Goal: Communication & Community: Connect with others

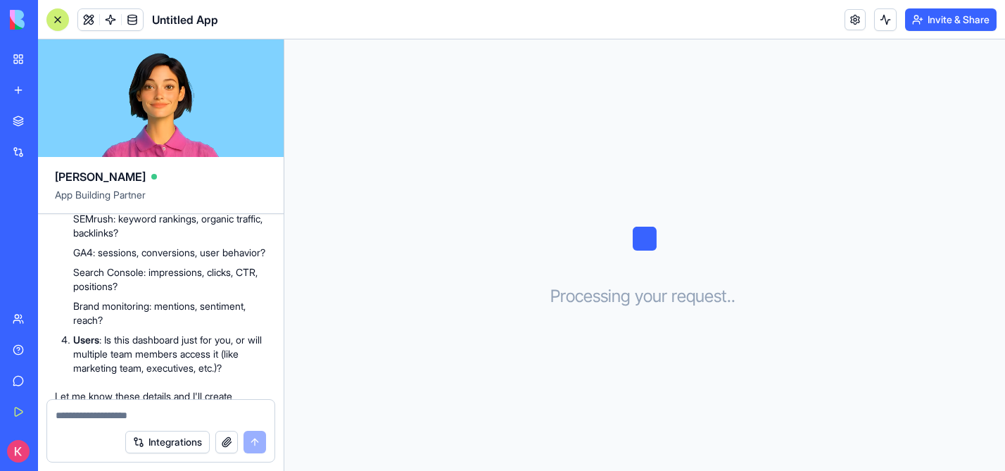
scroll to position [493, 0]
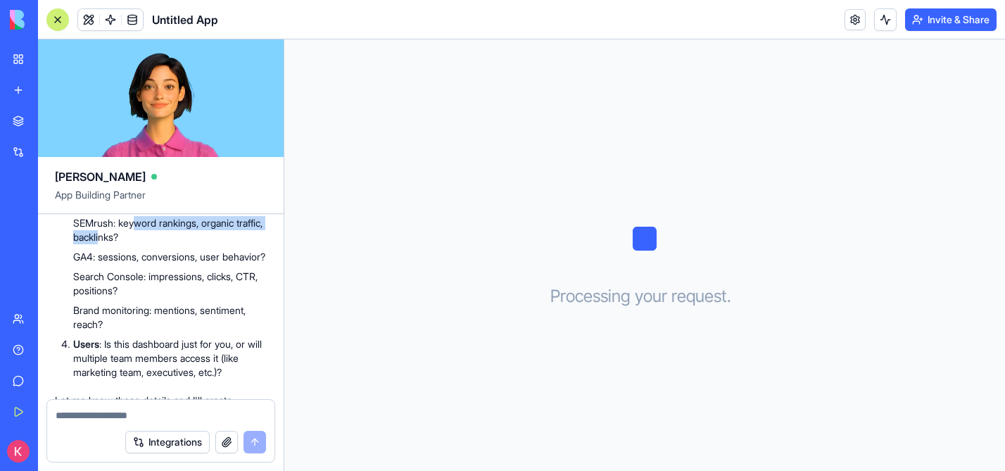
drag, startPoint x: 139, startPoint y: 252, endPoint x: 133, endPoint y: 268, distance: 17.1
click at [134, 244] on li "SEMrush: keyword rankings, organic traffic, backlinks?" at bounding box center [169, 230] width 193 height 28
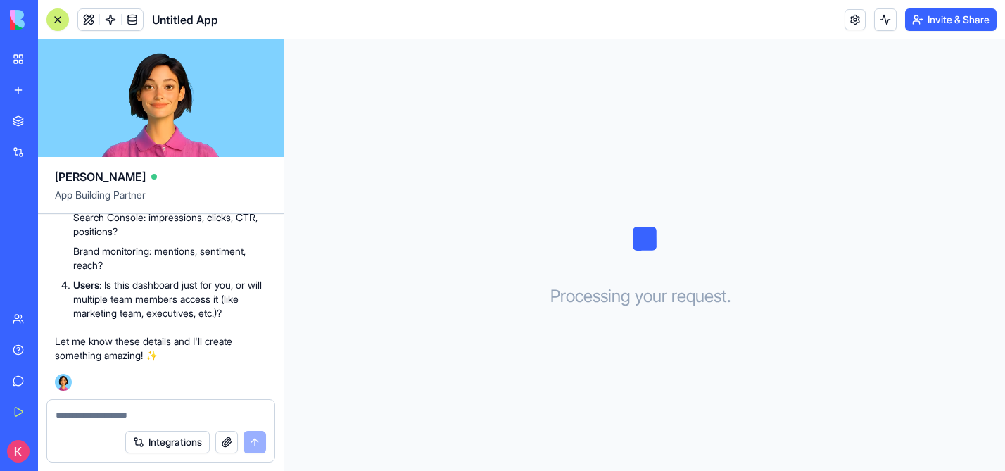
scroll to position [594, 0]
click at [99, 408] on textarea at bounding box center [161, 415] width 210 height 14
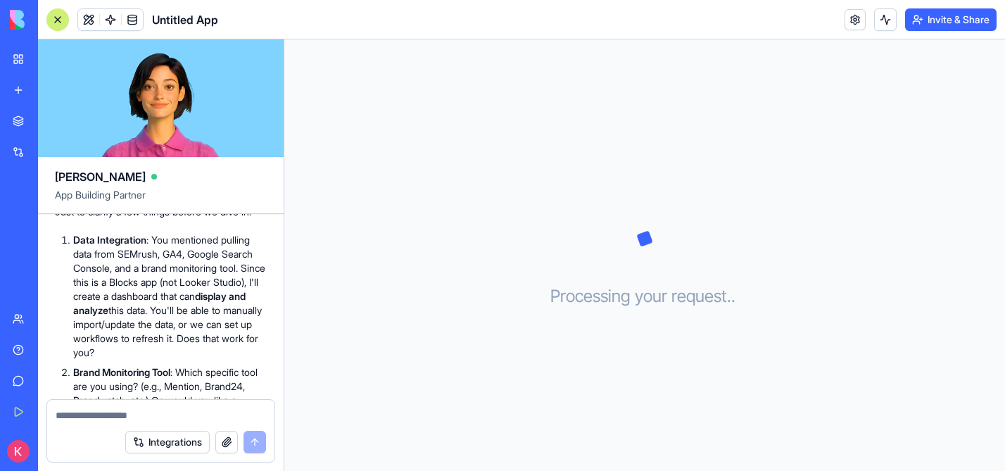
scroll to position [194, 0]
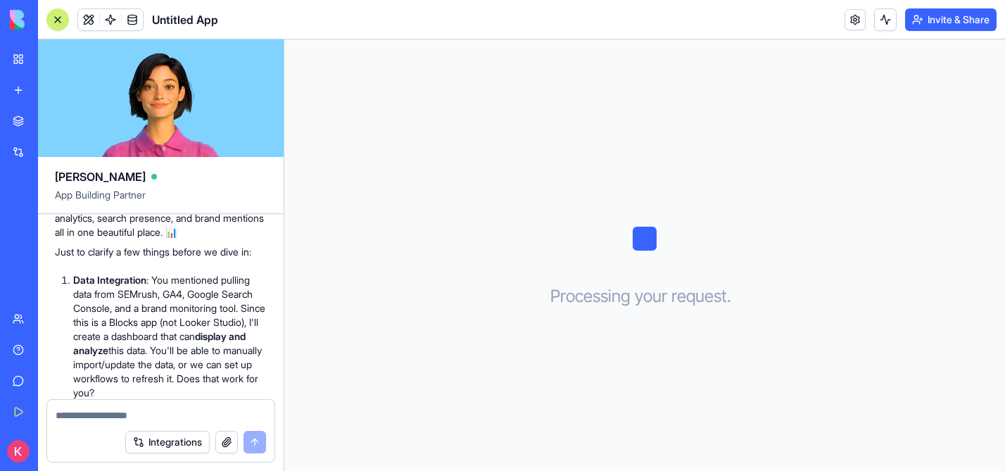
click at [86, 414] on textarea at bounding box center [161, 415] width 210 height 14
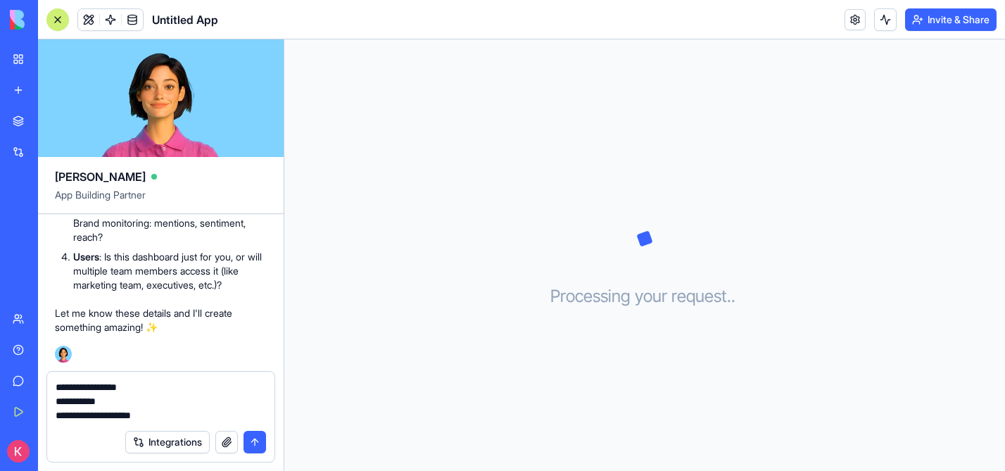
scroll to position [619, 0]
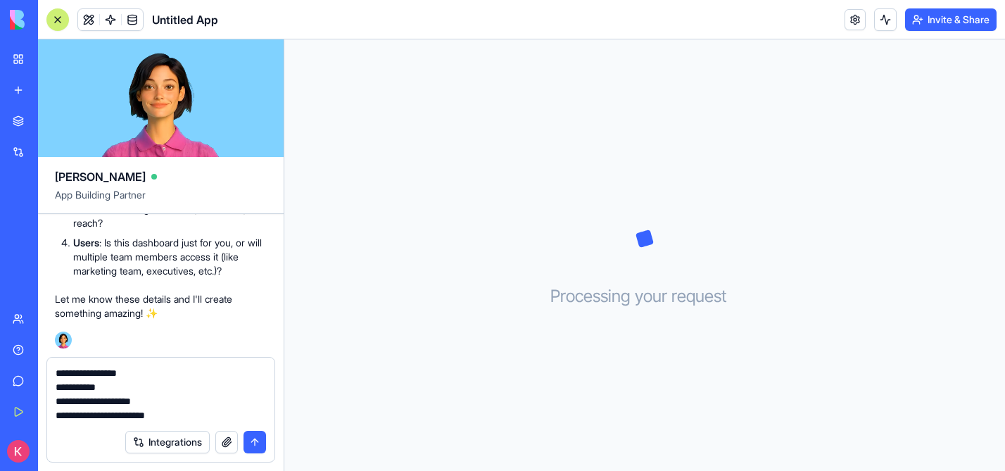
type textarea "**********"
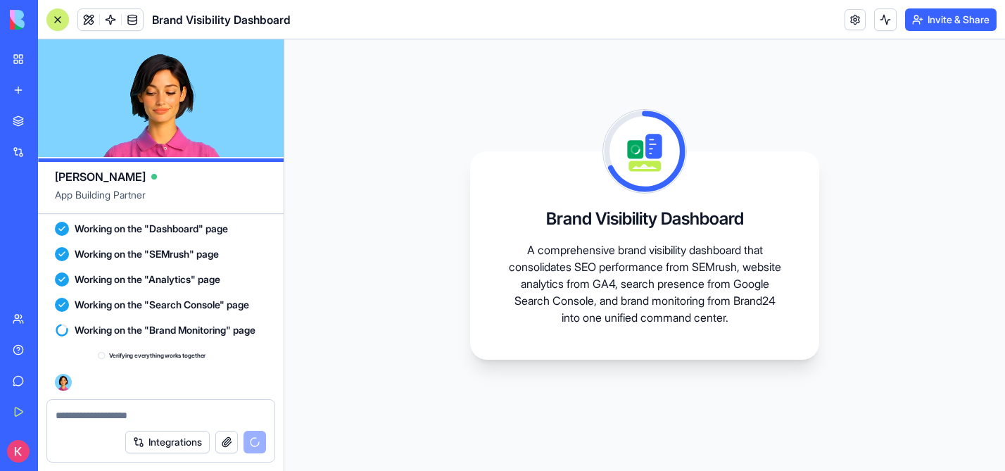
scroll to position [1627, 0]
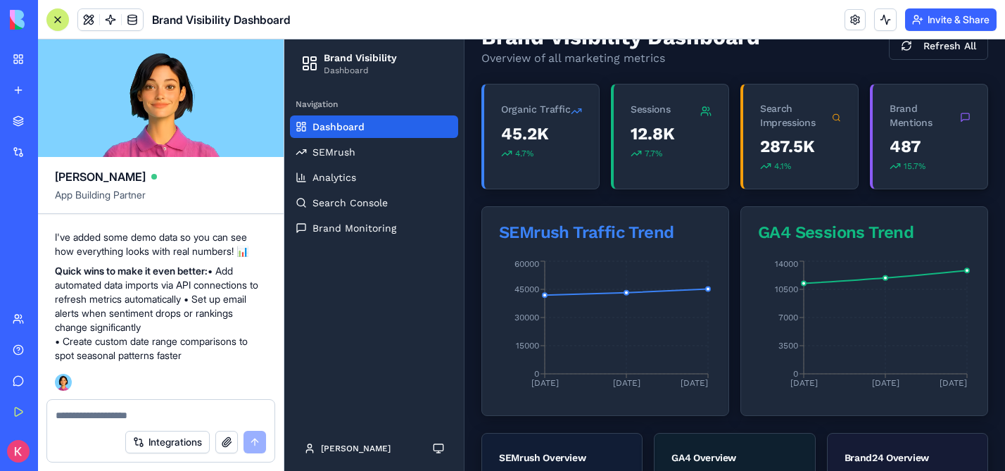
scroll to position [176, 0]
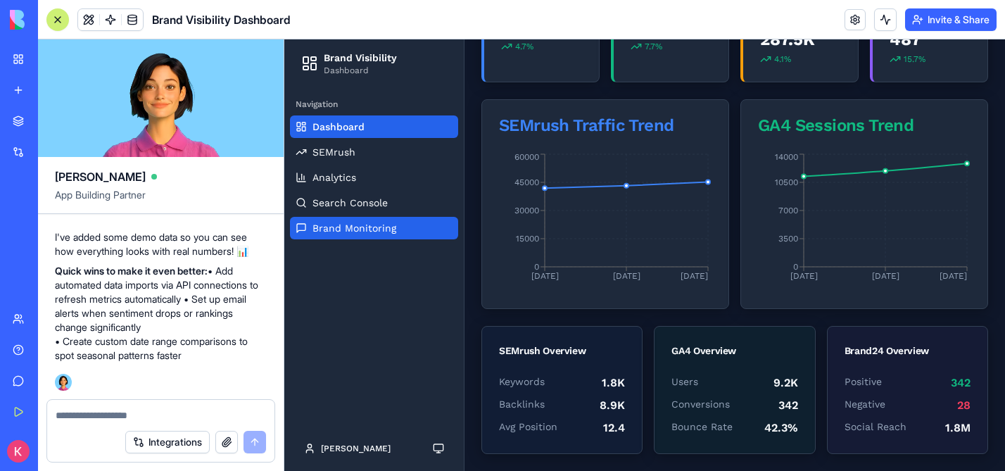
click at [345, 227] on span "Brand Monitoring" at bounding box center [354, 228] width 84 height 14
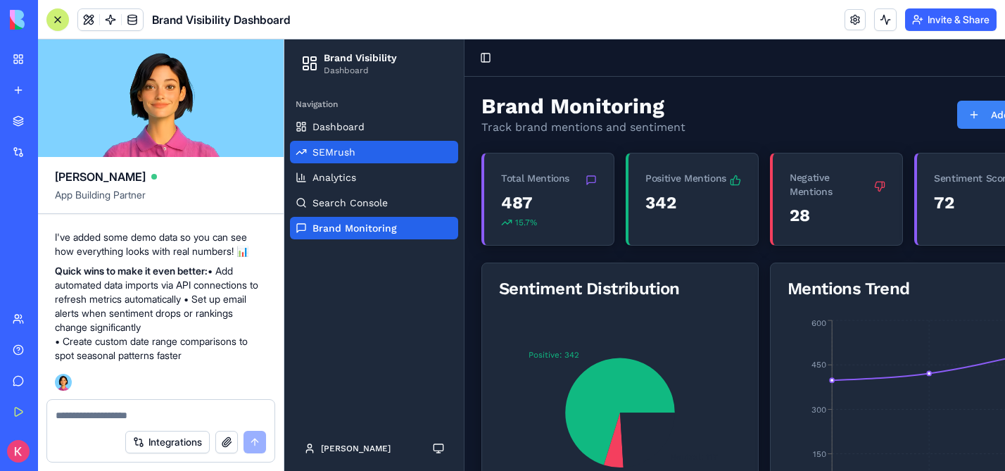
click at [353, 153] on span "SEMrush" at bounding box center [333, 152] width 43 height 14
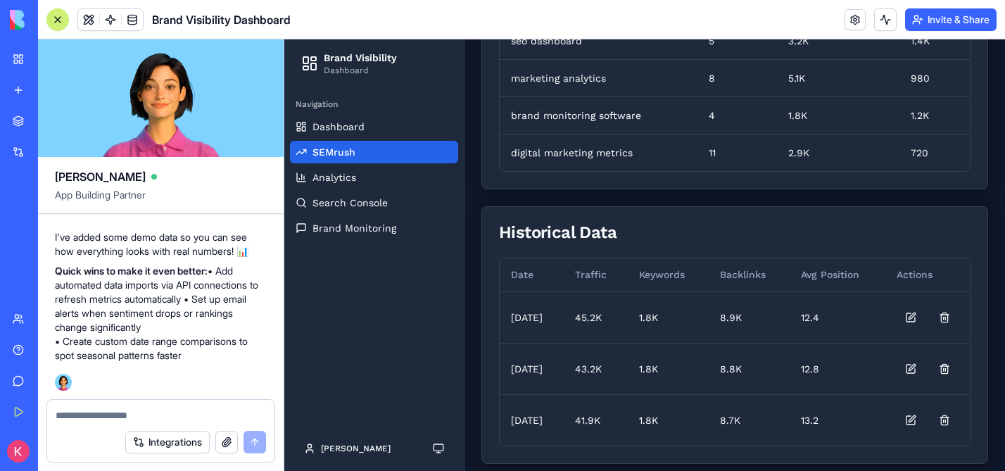
scroll to position [587, 0]
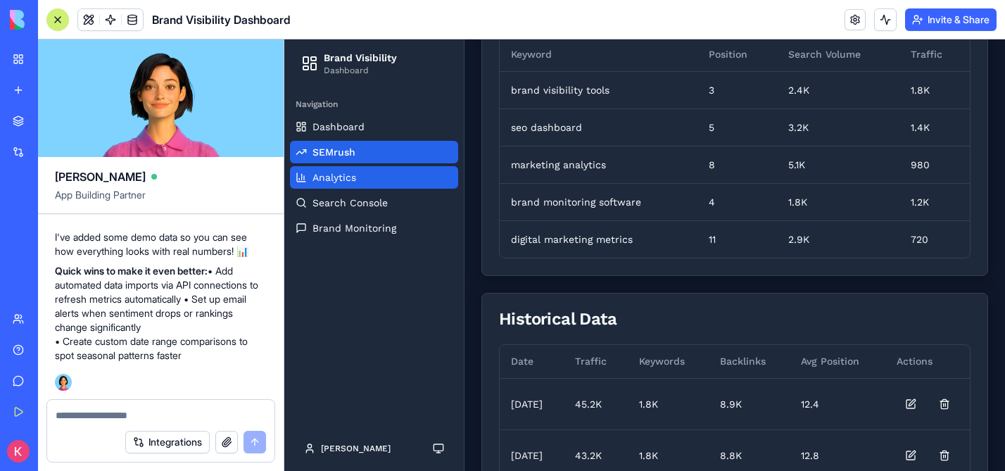
click at [345, 179] on span "Analytics" at bounding box center [334, 177] width 44 height 14
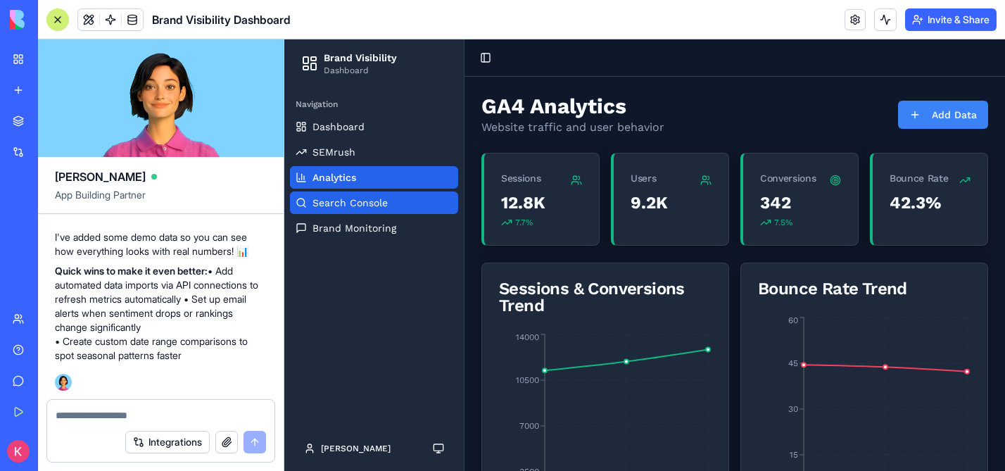
click at [396, 212] on link "Search Console" at bounding box center [374, 202] width 168 height 23
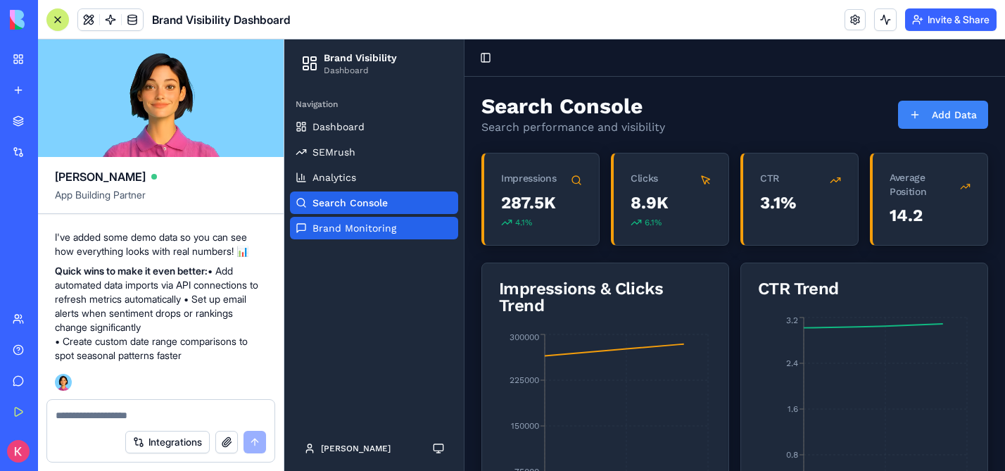
click at [387, 224] on span "Brand Monitoring" at bounding box center [354, 228] width 84 height 14
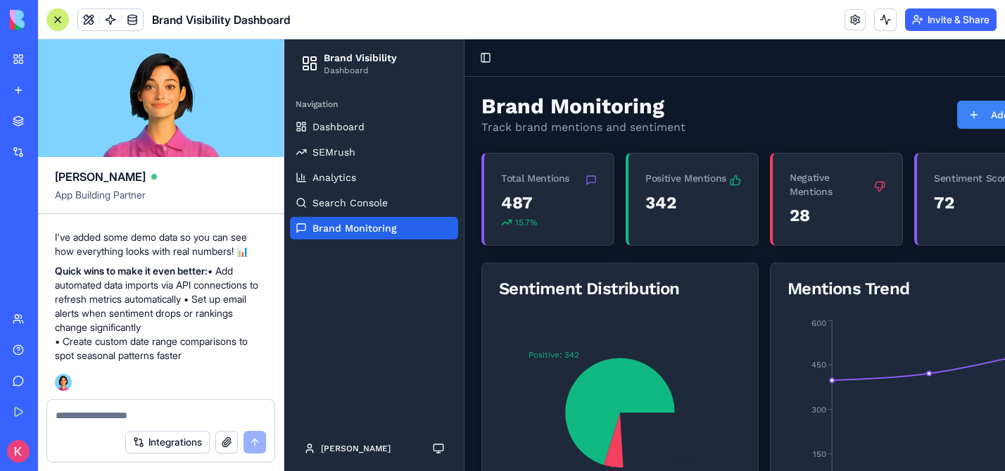
scroll to position [2122, 0]
click at [944, 18] on button "Invite & Share" at bounding box center [950, 19] width 91 height 23
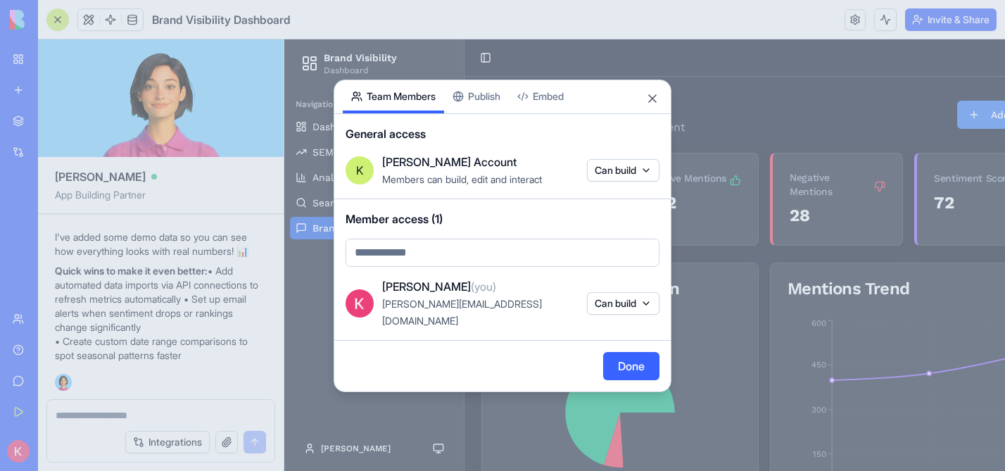
click at [400, 264] on body "My Workspace New app Marketplace Integrations Recent Untitled App AI Logo Gener…" at bounding box center [502, 235] width 1005 height 471
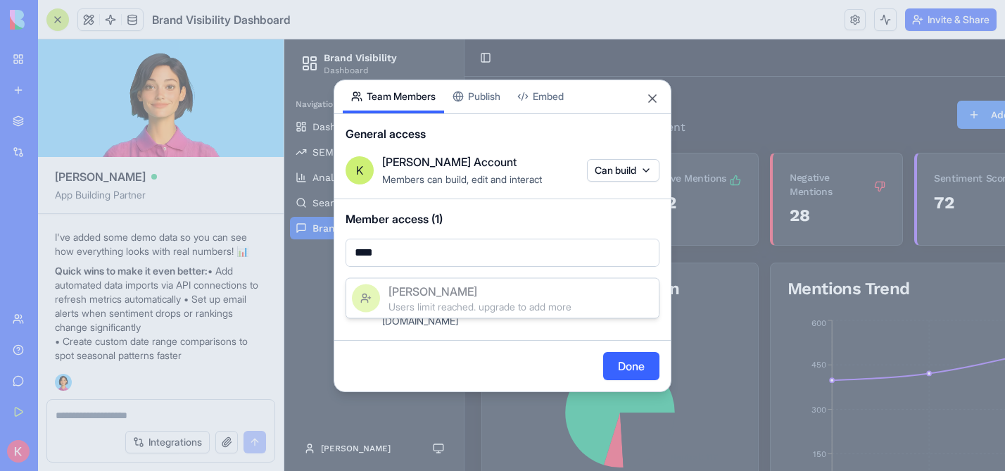
drag, startPoint x: 406, startPoint y: 258, endPoint x: 309, endPoint y: 258, distance: 97.1
click at [312, 258] on div at bounding box center [502, 235] width 1005 height 471
click at [433, 261] on div at bounding box center [502, 235] width 1005 height 471
click at [433, 261] on body "My Workspace New app Marketplace Integrations Recent Untitled App AI Logo Gener…" at bounding box center [502, 235] width 1005 height 471
click at [504, 143] on div at bounding box center [502, 235] width 1005 height 471
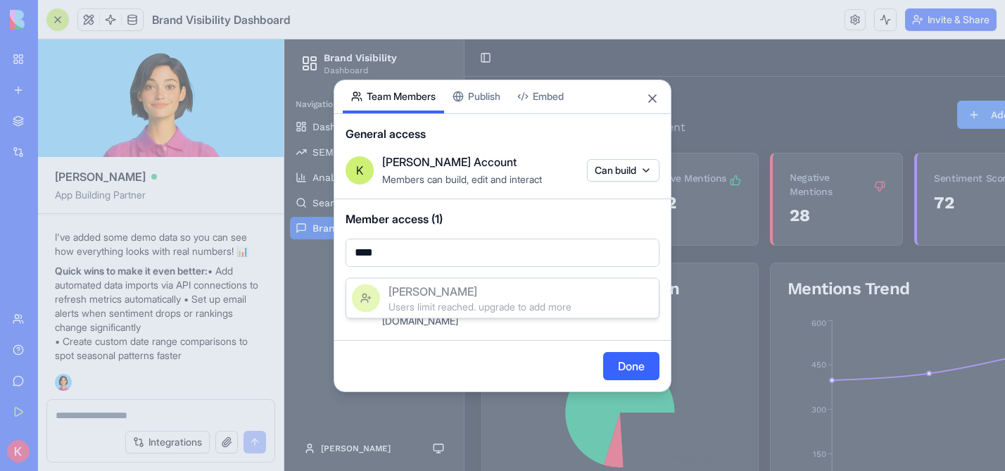
click at [386, 257] on body "My Workspace New app Marketplace Integrations Recent Untitled App AI Logo Gener…" at bounding box center [502, 235] width 1005 height 471
type input "*"
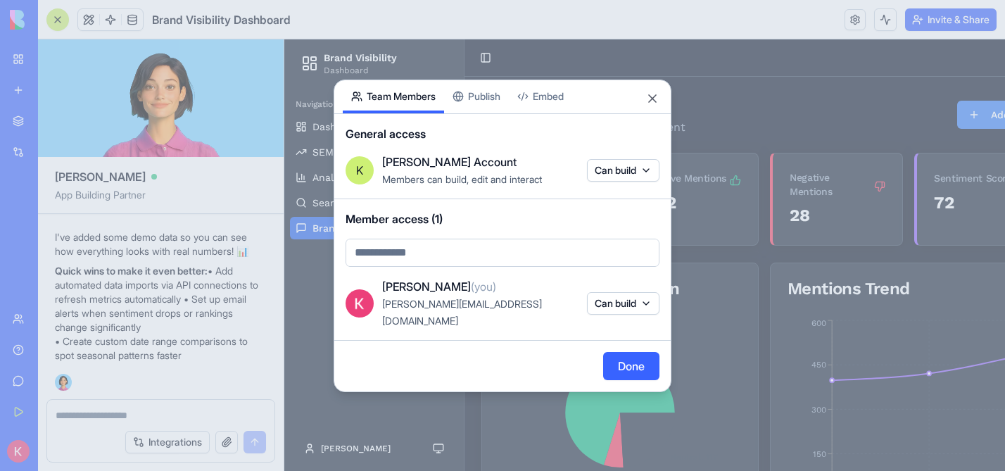
click at [491, 205] on body "My Workspace New app Marketplace Integrations Recent Untitled App AI Logo Gener…" at bounding box center [502, 235] width 1005 height 471
click at [543, 106] on button "Embed" at bounding box center [540, 96] width 63 height 33
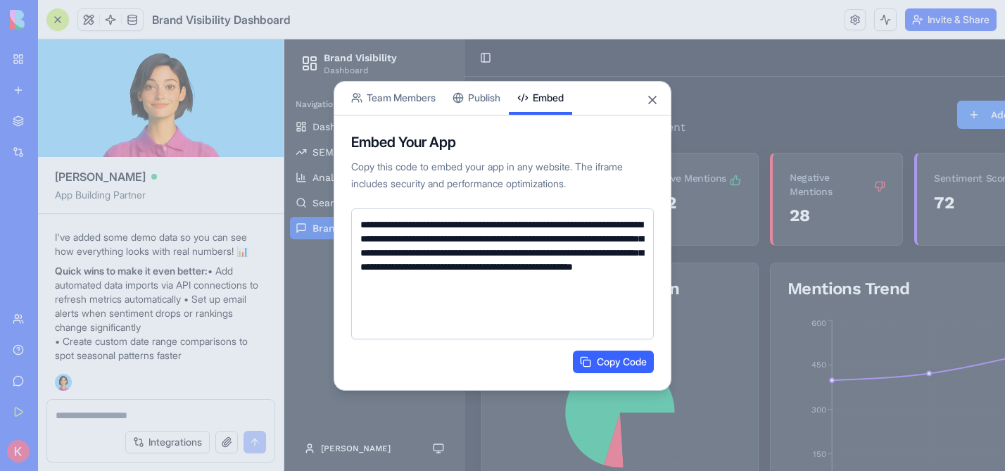
click at [490, 100] on div "**********" at bounding box center [502, 236] width 338 height 310
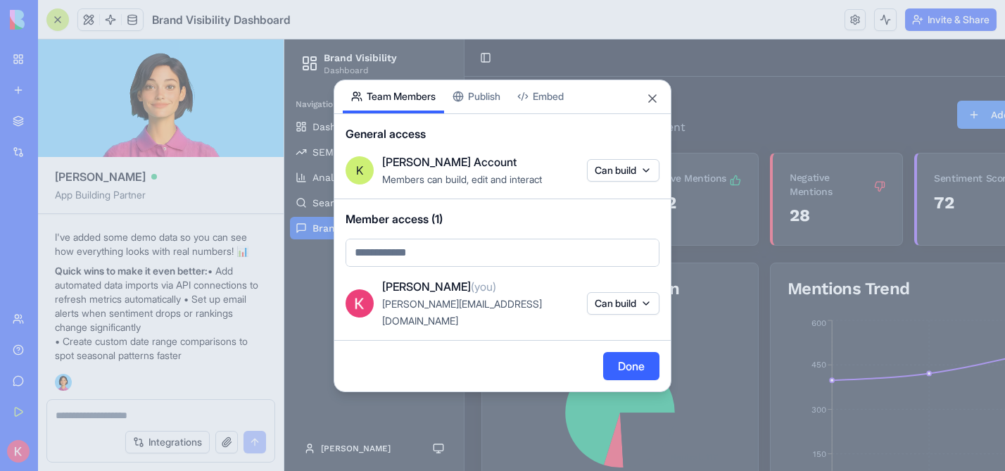
click at [397, 64] on body "My Workspace New app Marketplace Integrations Recent Untitled App AI Logo Gener…" at bounding box center [502, 235] width 1005 height 471
click at [643, 352] on button "Done" at bounding box center [631, 366] width 56 height 28
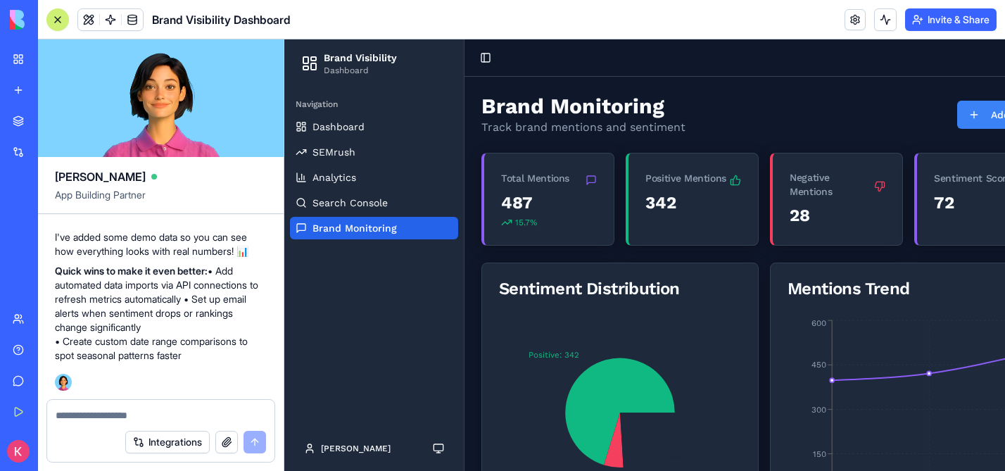
click at [960, 28] on button "Invite & Share" at bounding box center [950, 19] width 91 height 23
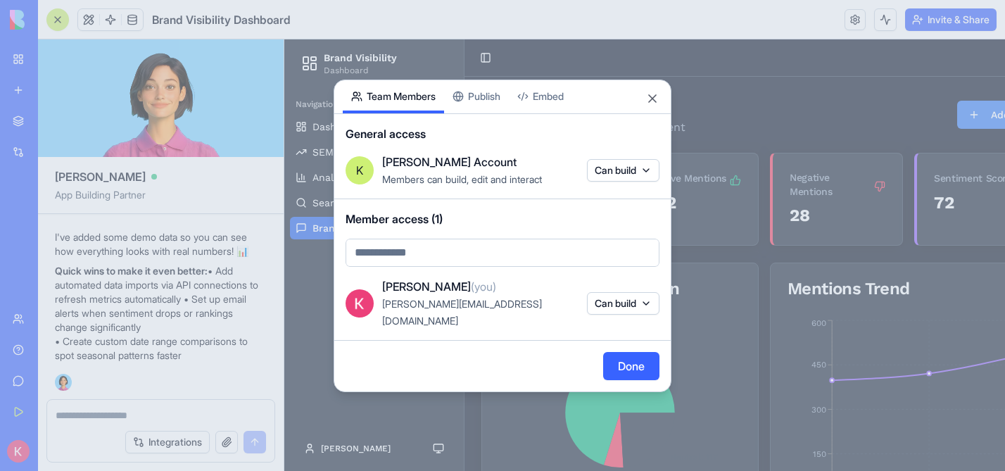
click at [374, 264] on body "My Workspace New app Marketplace Integrations Recent Untitled App AI Logo Gener…" at bounding box center [502, 235] width 1005 height 471
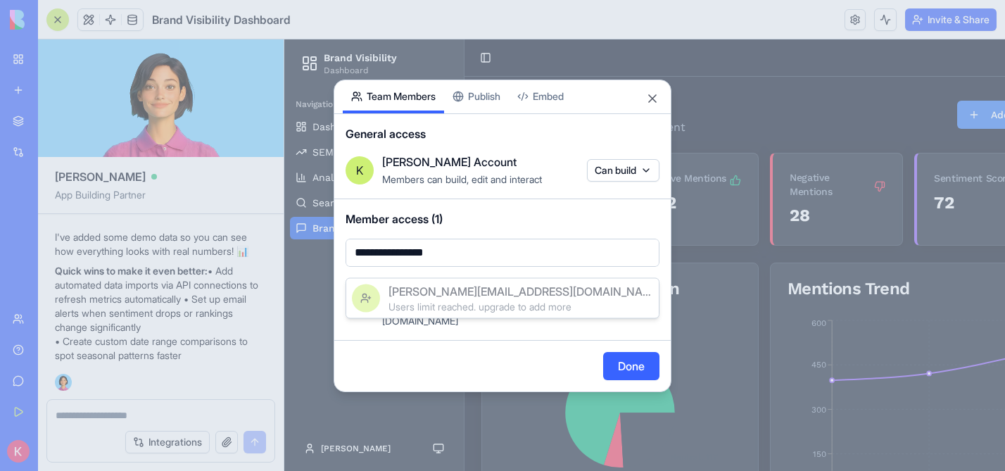
type input "**********"
click at [495, 289] on div "[PERSON_NAME][EMAIL_ADDRESS][DOMAIN_NAME]" at bounding box center [520, 291] width 264 height 17
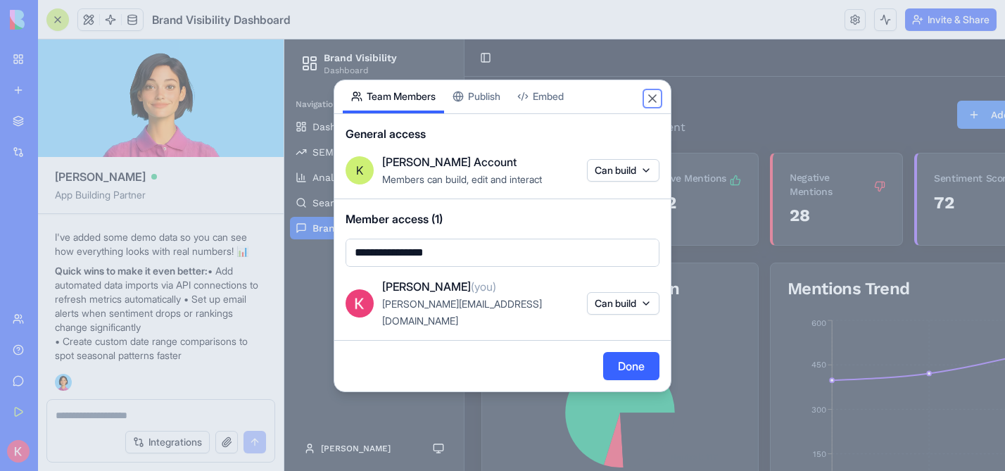
click at [654, 104] on button "Close" at bounding box center [652, 98] width 14 height 14
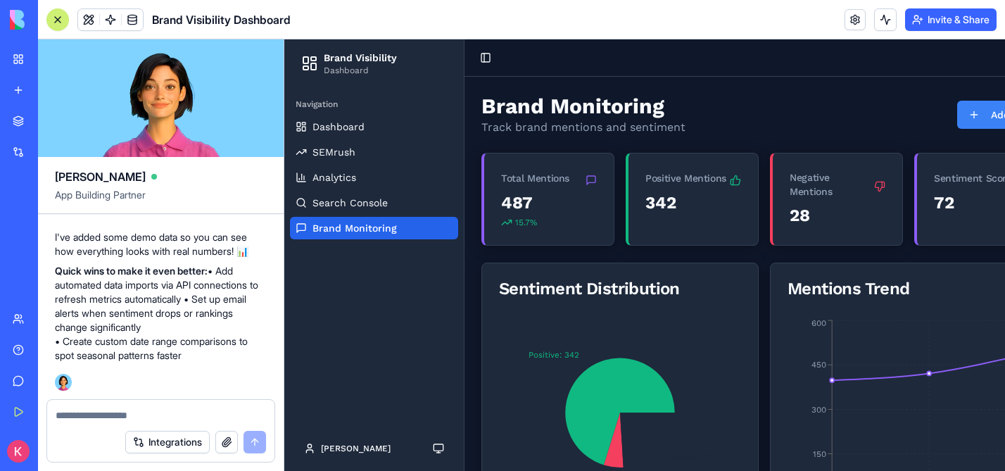
click at [52, 318] on div "Team" at bounding box center [43, 319] width 18 height 14
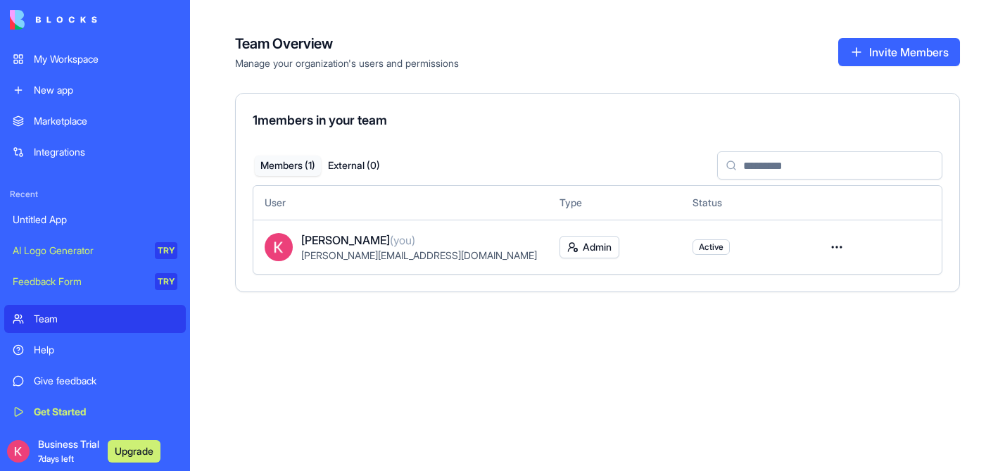
click at [916, 51] on button "Invite Members" at bounding box center [899, 52] width 122 height 28
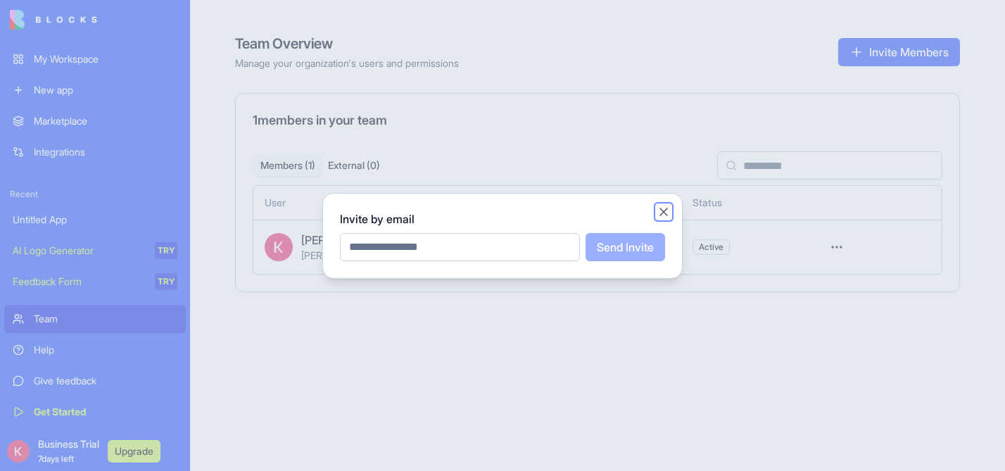
click at [666, 210] on button "Close" at bounding box center [663, 212] width 14 height 14
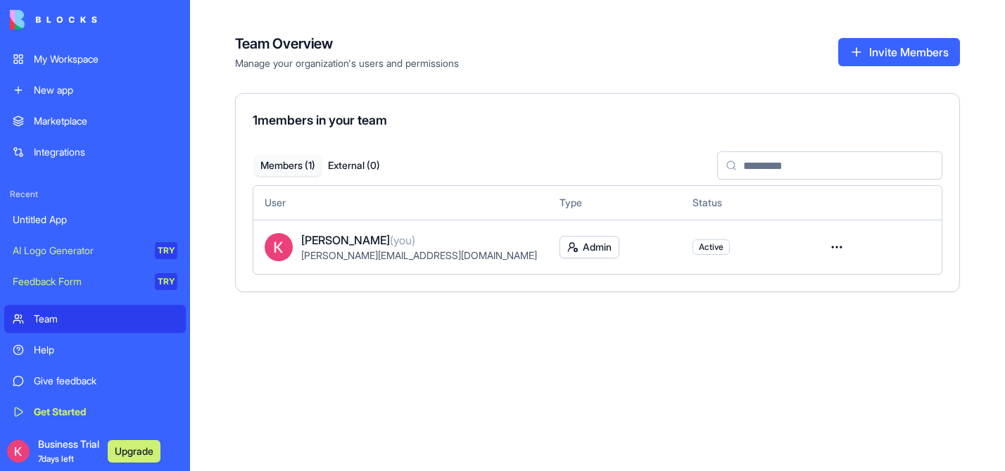
click at [52, 58] on div "My Workspace" at bounding box center [106, 59] width 144 height 14
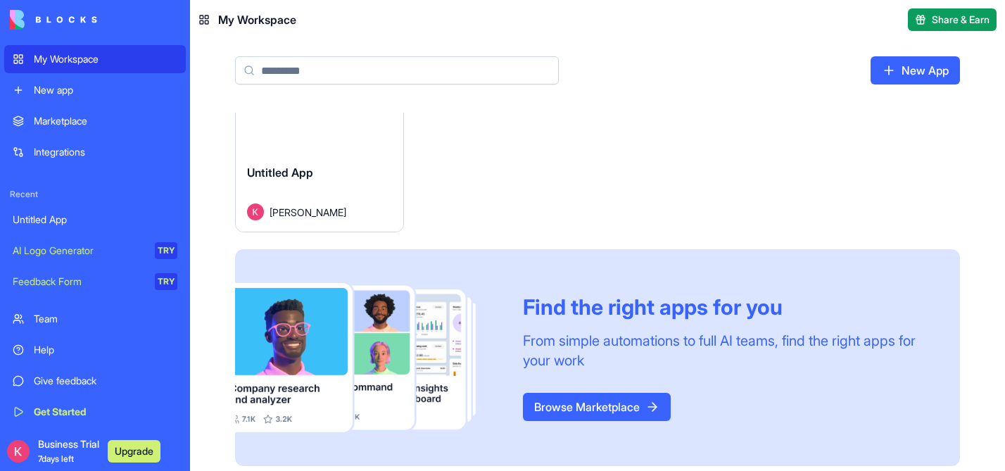
scroll to position [72, 0]
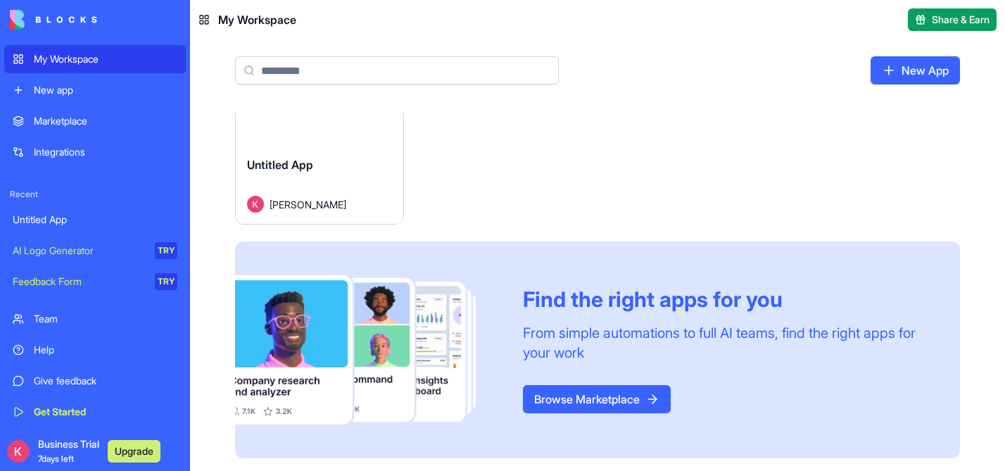
click at [372, 128] on div "Launch" at bounding box center [319, 93] width 167 height 104
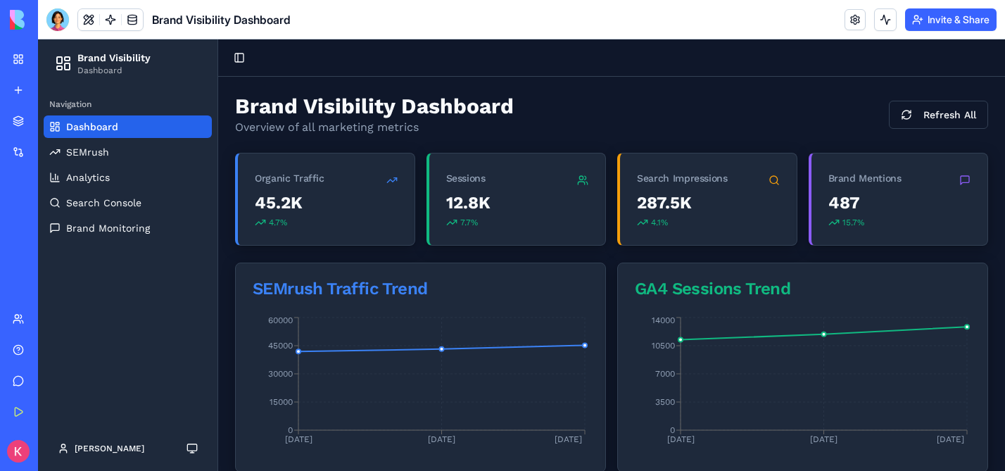
click at [27, 457] on div "Business Trial 7 days left Upgrade" at bounding box center [19, 451] width 18 height 28
click at [52, 319] on div "Team" at bounding box center [43, 319] width 18 height 14
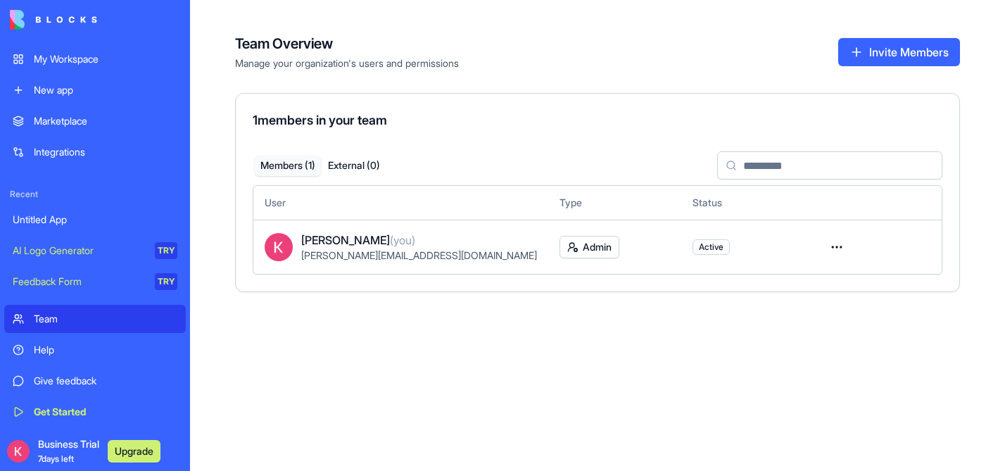
click at [839, 54] on button "Invite Members" at bounding box center [899, 52] width 122 height 28
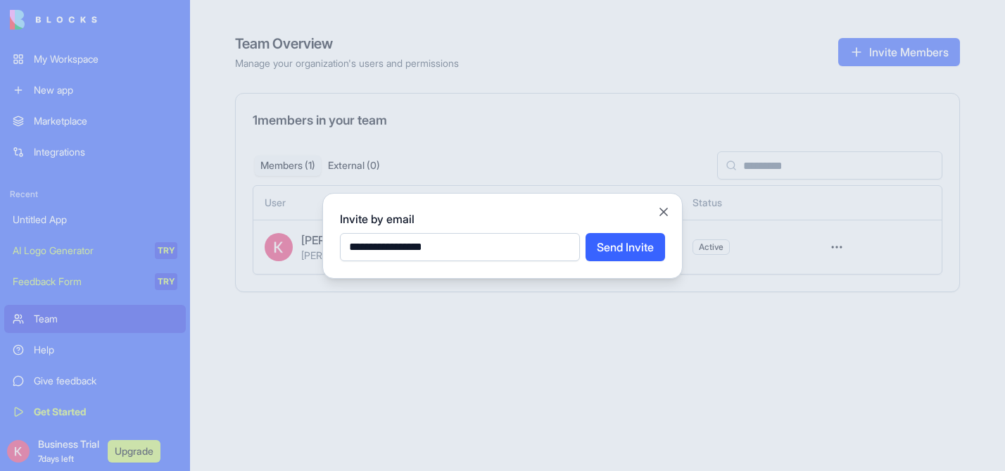
drag, startPoint x: 487, startPoint y: 249, endPoint x: 476, endPoint y: 248, distance: 12.0
click at [476, 248] on input "**********" at bounding box center [460, 247] width 240 height 28
click at [474, 246] on input "**********" at bounding box center [460, 247] width 240 height 28
drag, startPoint x: 375, startPoint y: 248, endPoint x: 329, endPoint y: 248, distance: 46.4
click at [329, 248] on div "**********" at bounding box center [502, 236] width 360 height 86
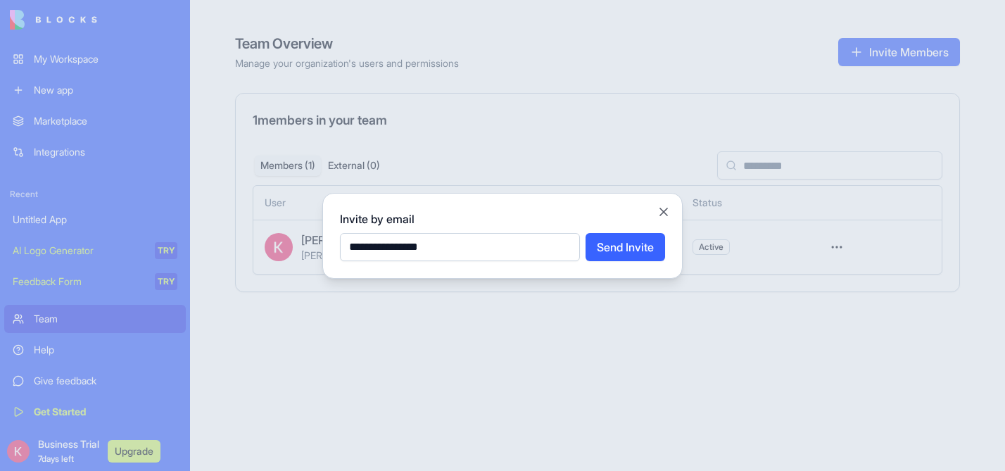
type input "**********"
click at [645, 257] on button "Send Invite" at bounding box center [624, 247] width 79 height 28
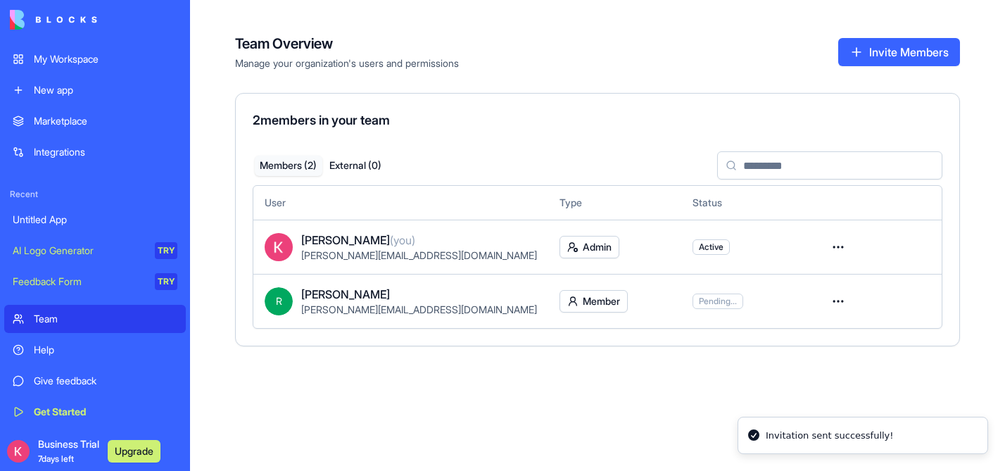
click at [889, 53] on button "Invite Members" at bounding box center [899, 52] width 122 height 28
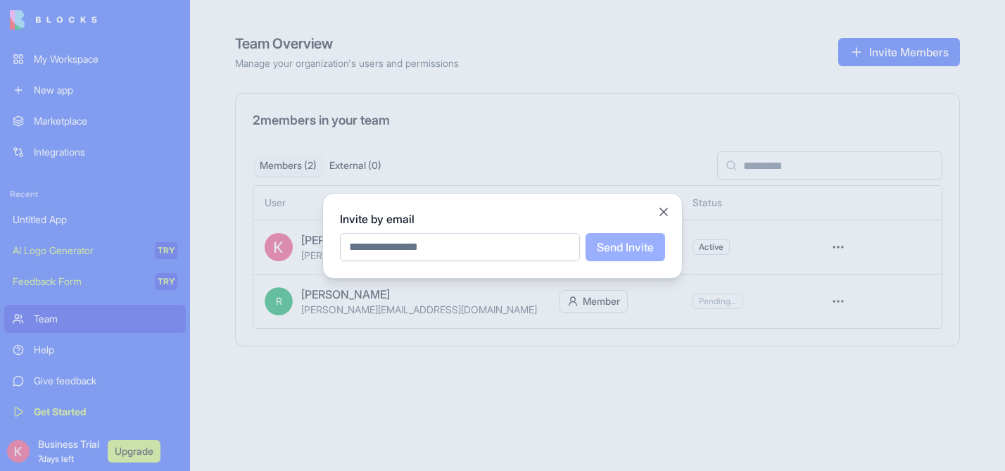
click at [471, 250] on input "email" at bounding box center [460, 247] width 240 height 28
paste input "**********"
type input "**********"
click at [632, 248] on button "Send Invite" at bounding box center [624, 247] width 79 height 28
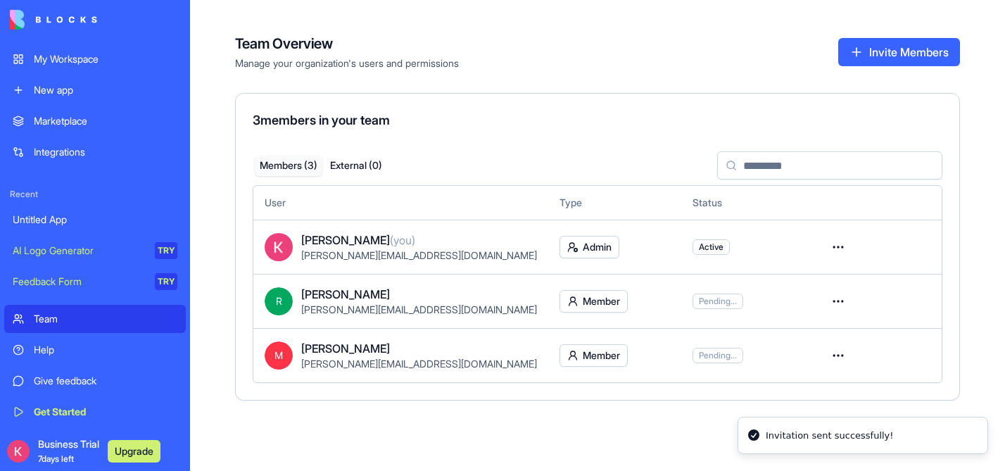
click at [879, 64] on button "Invite Members" at bounding box center [899, 52] width 122 height 28
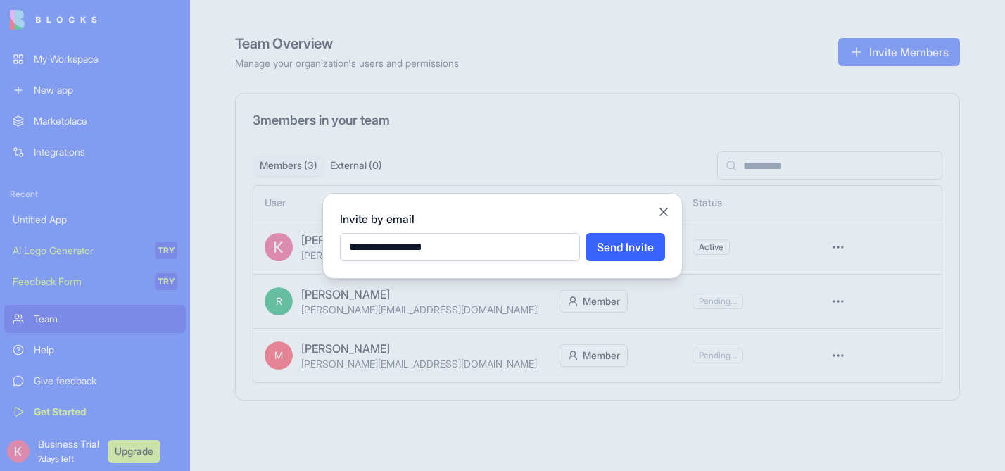
type input "**********"
click at [633, 244] on button "Send Invite" at bounding box center [624, 247] width 79 height 28
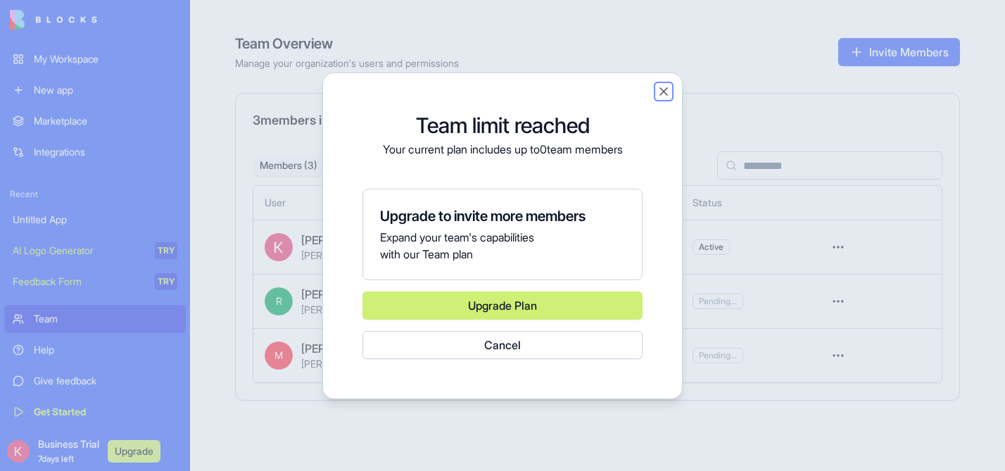
click at [661, 96] on button "Close" at bounding box center [663, 91] width 14 height 14
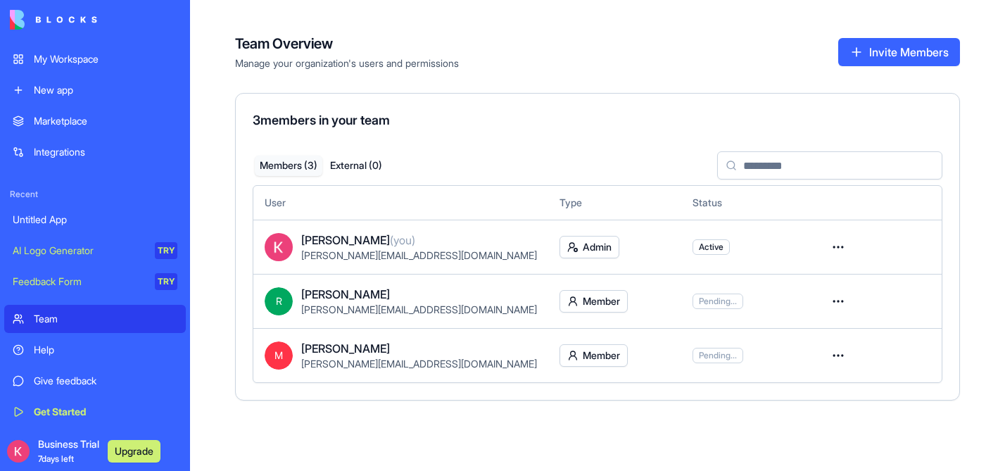
click at [102, 59] on div "My Workspace" at bounding box center [106, 59] width 144 height 14
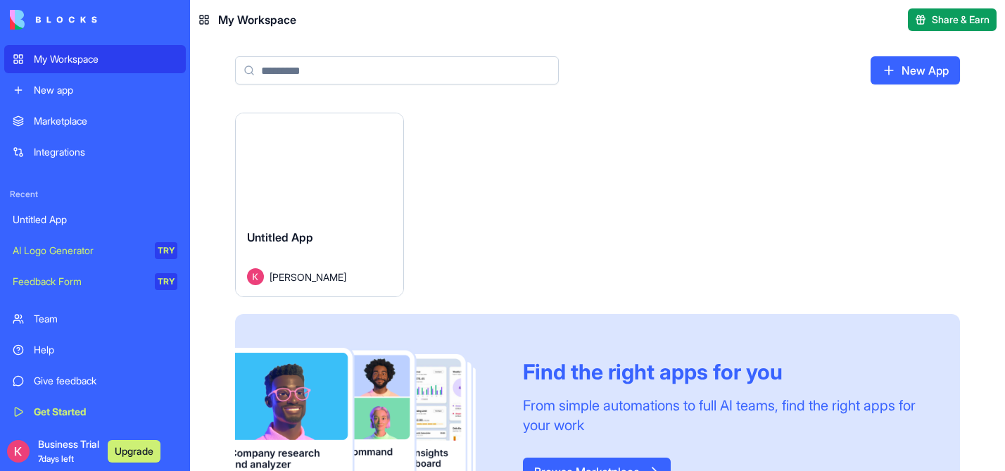
click at [288, 123] on div "Launch" at bounding box center [319, 165] width 167 height 104
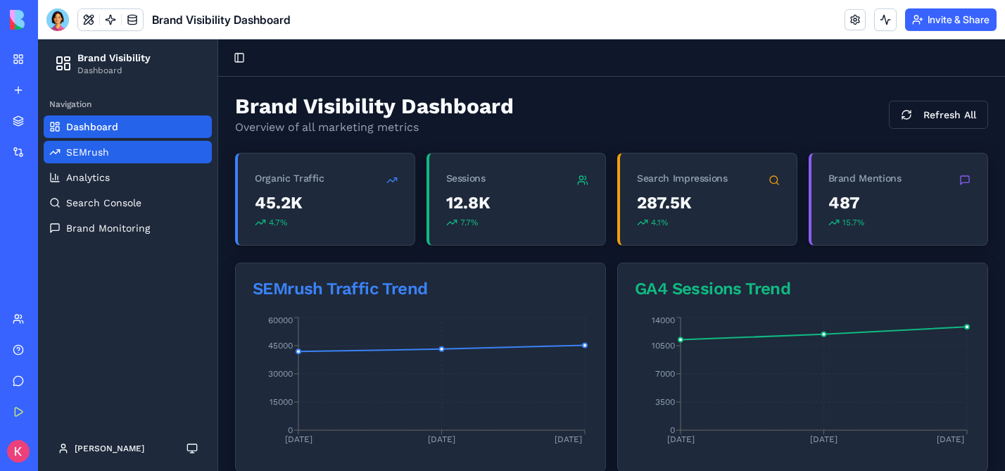
click at [135, 148] on link "SEMrush" at bounding box center [128, 152] width 168 height 23
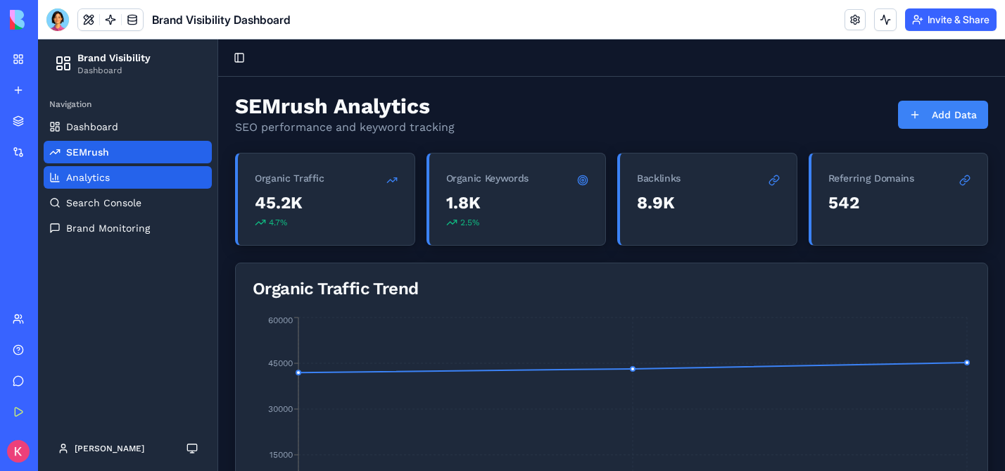
click at [122, 176] on link "Analytics" at bounding box center [128, 177] width 168 height 23
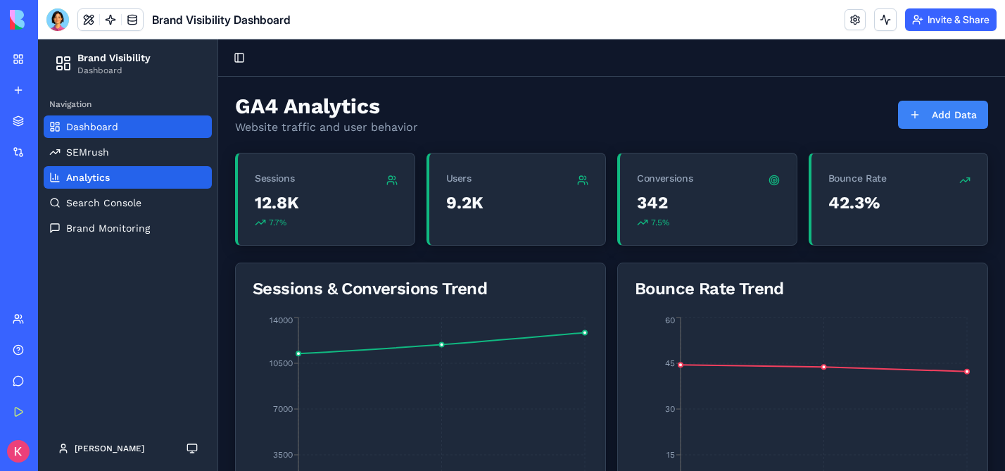
click at [132, 116] on link "Dashboard" at bounding box center [128, 126] width 168 height 23
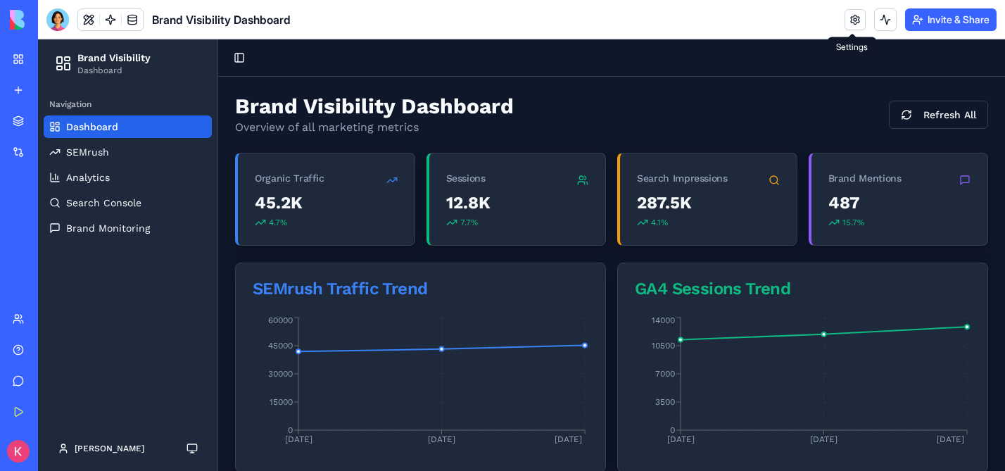
click at [849, 19] on link at bounding box center [854, 19] width 21 height 21
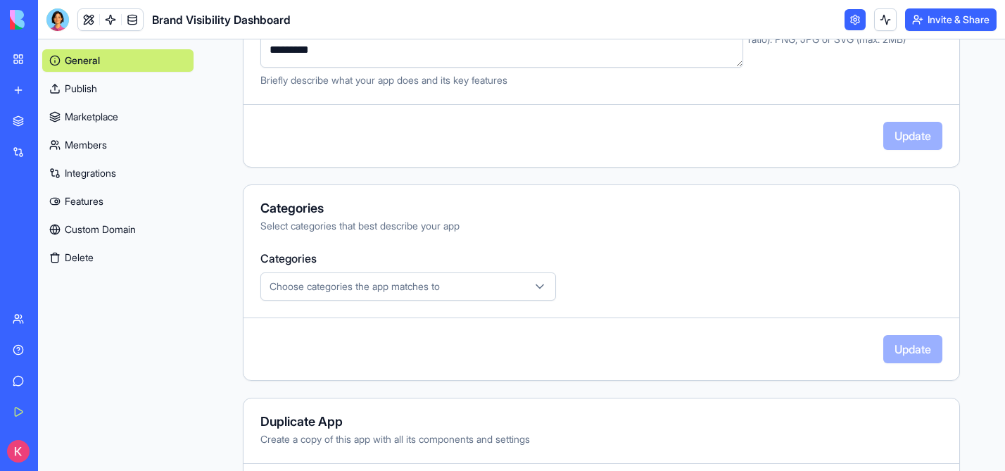
scroll to position [402, 0]
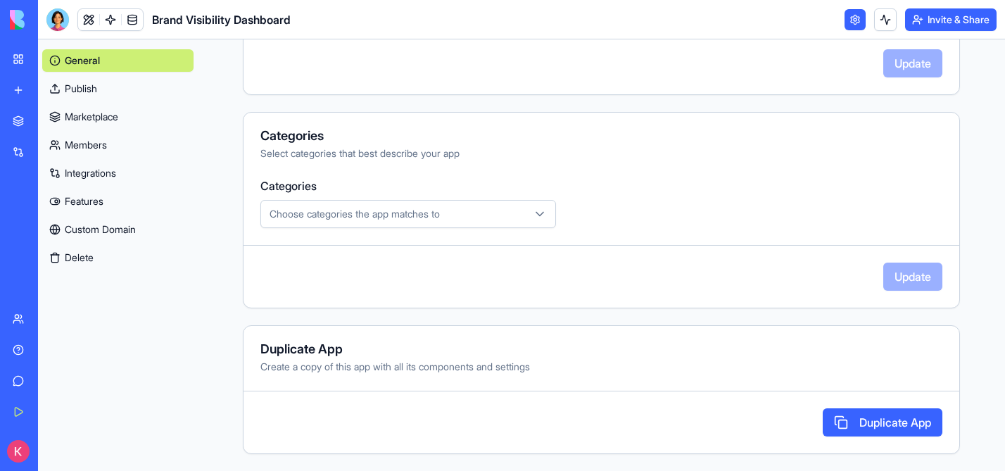
click at [52, 217] on div "Untitled App" at bounding box center [32, 219] width 39 height 14
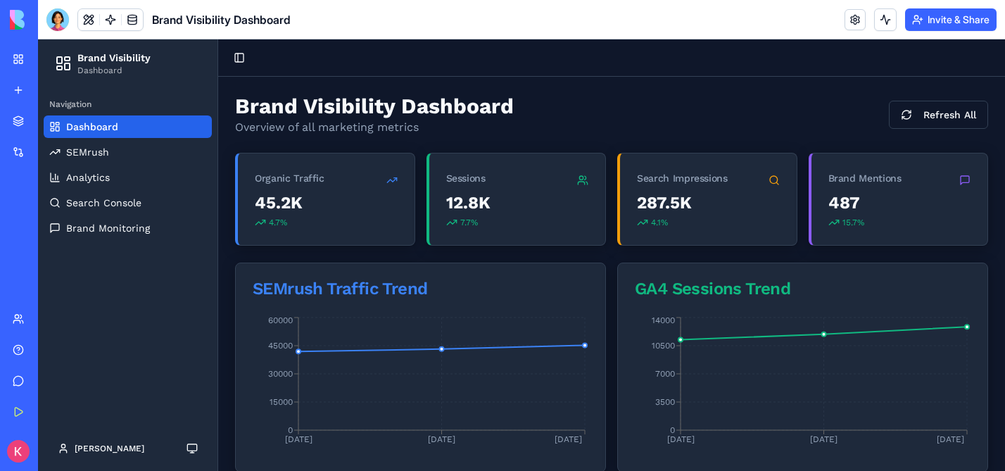
click at [971, 15] on button "Invite & Share" at bounding box center [950, 19] width 91 height 23
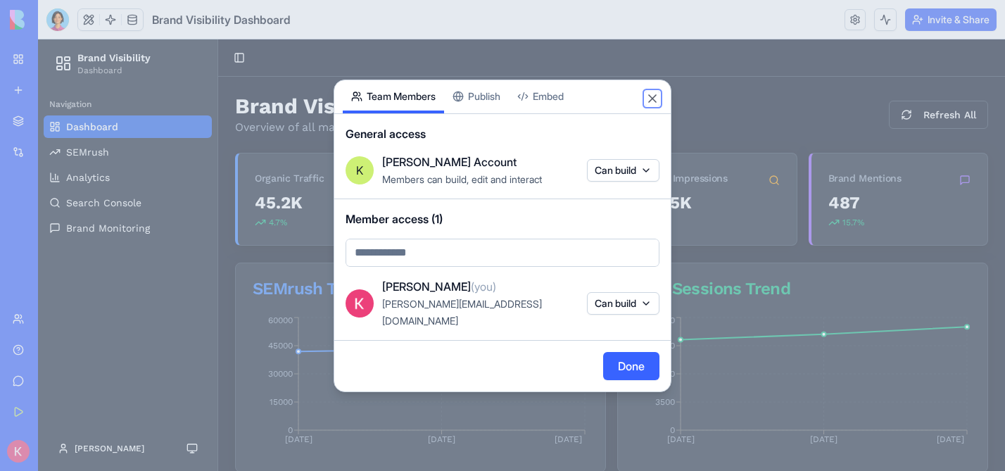
click at [654, 106] on button "Close" at bounding box center [652, 98] width 14 height 14
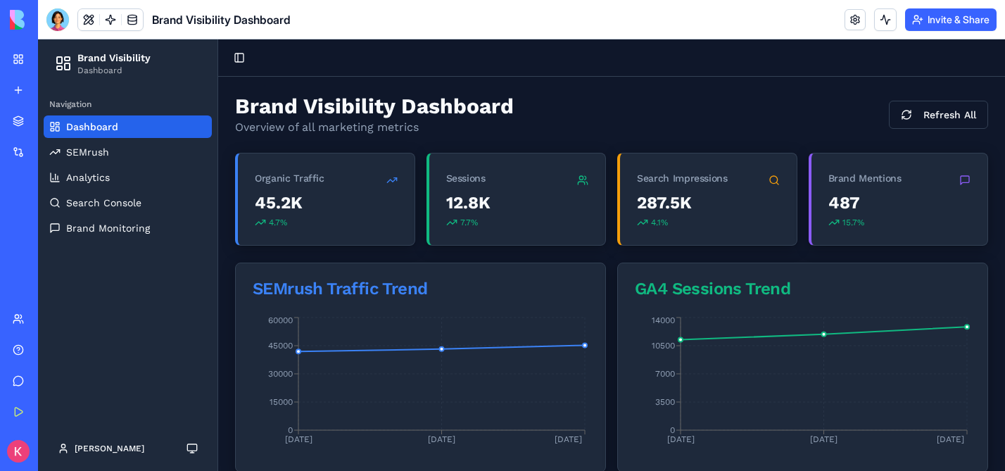
click at [20, 58] on link "My Workspace" at bounding box center [32, 59] width 56 height 28
